Goal: Task Accomplishment & Management: Use online tool/utility

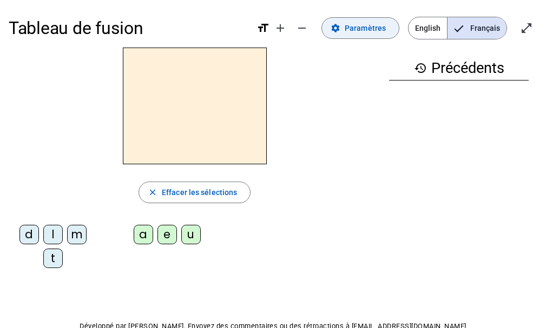
click at [371, 31] on span "Paramètres" at bounding box center [365, 28] width 41 height 13
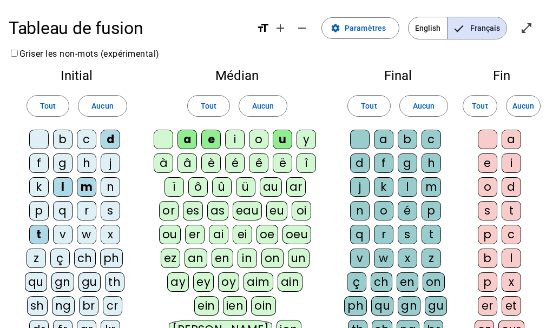
click at [59, 189] on div "l" at bounding box center [62, 186] width 19 height 19
click at [281, 141] on div "u" at bounding box center [282, 139] width 19 height 19
click at [231, 138] on div "i" at bounding box center [234, 139] width 19 height 19
click at [407, 184] on div "l" at bounding box center [407, 186] width 19 height 19
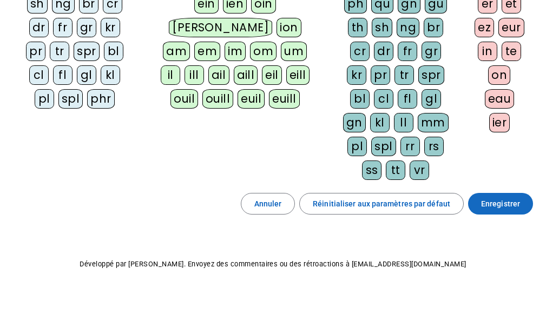
click at [508, 208] on span "Enregistrer" at bounding box center [500, 203] width 39 height 13
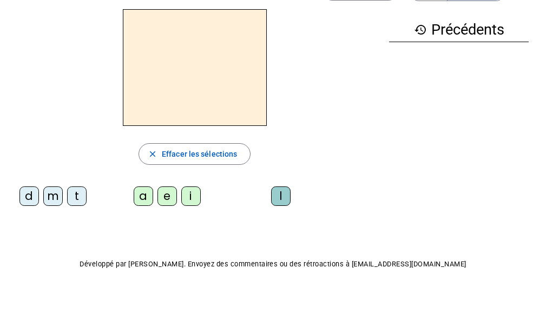
click at [78, 196] on div "t" at bounding box center [76, 196] width 19 height 19
click at [169, 198] on div "e" at bounding box center [166, 196] width 19 height 19
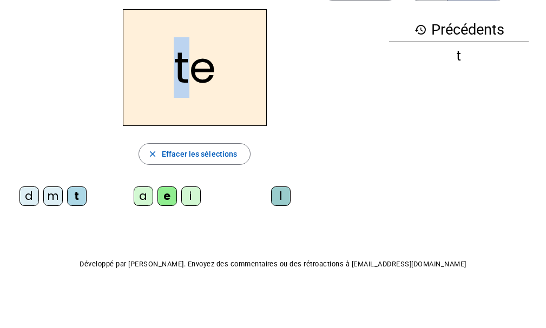
drag, startPoint x: 189, startPoint y: 80, endPoint x: 175, endPoint y: 80, distance: 14.6
click at [175, 80] on h2 "te" at bounding box center [195, 67] width 144 height 117
click at [29, 202] on div "d" at bounding box center [28, 196] width 19 height 19
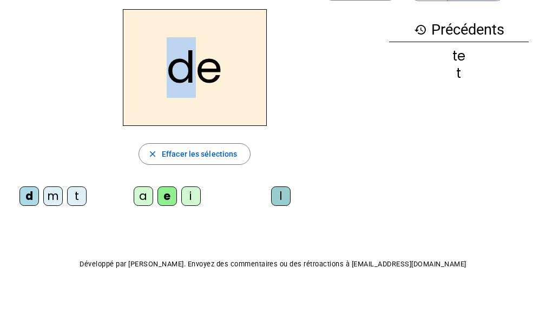
drag, startPoint x: 194, startPoint y: 78, endPoint x: 171, endPoint y: 77, distance: 23.3
click at [171, 77] on h2 "de" at bounding box center [195, 67] width 144 height 117
click at [53, 197] on div "m" at bounding box center [52, 196] width 19 height 19
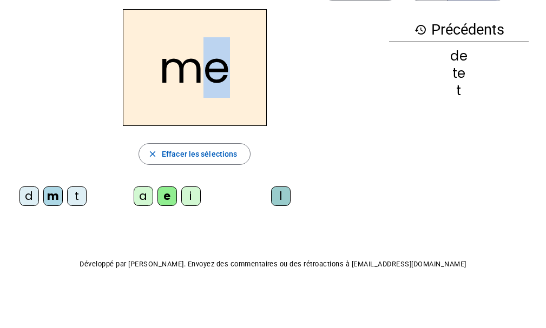
drag, startPoint x: 227, startPoint y: 76, endPoint x: 215, endPoint y: 76, distance: 11.9
click at [215, 76] on h2 "me" at bounding box center [195, 67] width 144 height 117
click at [137, 196] on div "a" at bounding box center [143, 196] width 19 height 19
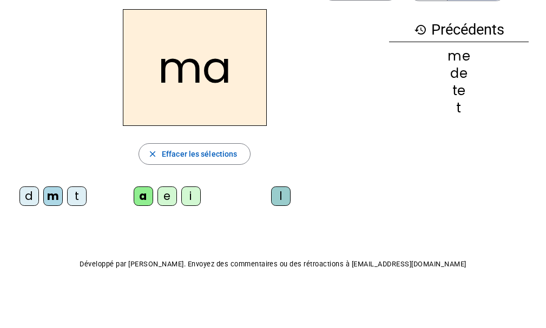
click at [276, 203] on div "l" at bounding box center [280, 196] width 19 height 19
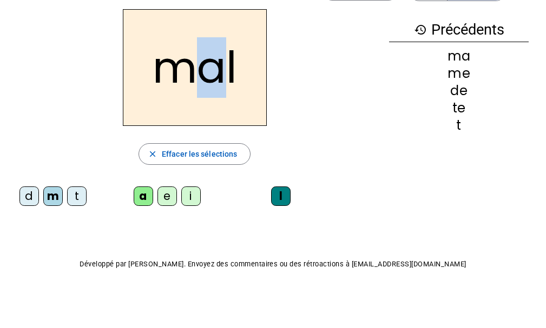
drag, startPoint x: 222, startPoint y: 69, endPoint x: 208, endPoint y: 70, distance: 14.1
click at [208, 70] on h2 "mal" at bounding box center [195, 67] width 144 height 117
click at [190, 200] on div "i" at bounding box center [190, 196] width 19 height 19
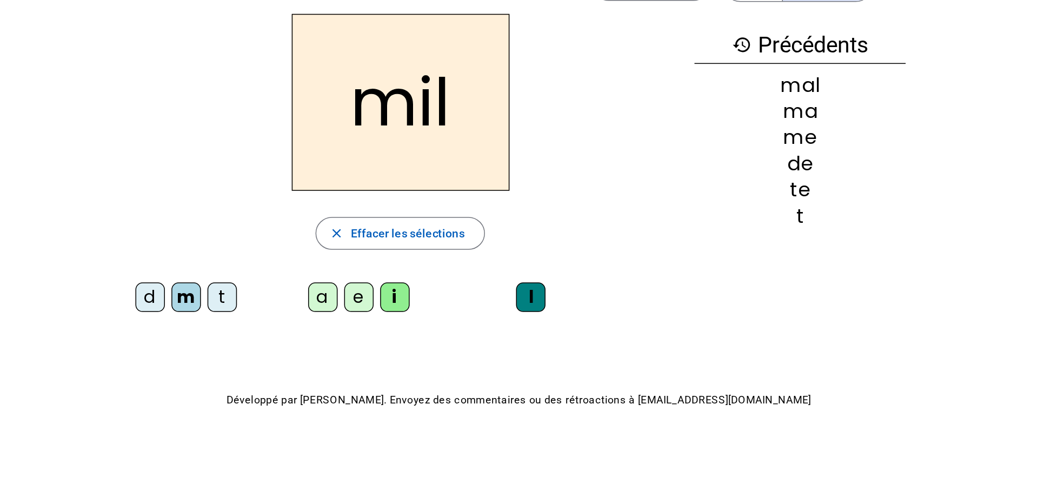
scroll to position [0, 0]
